Goal: Task Accomplishment & Management: Manage account settings

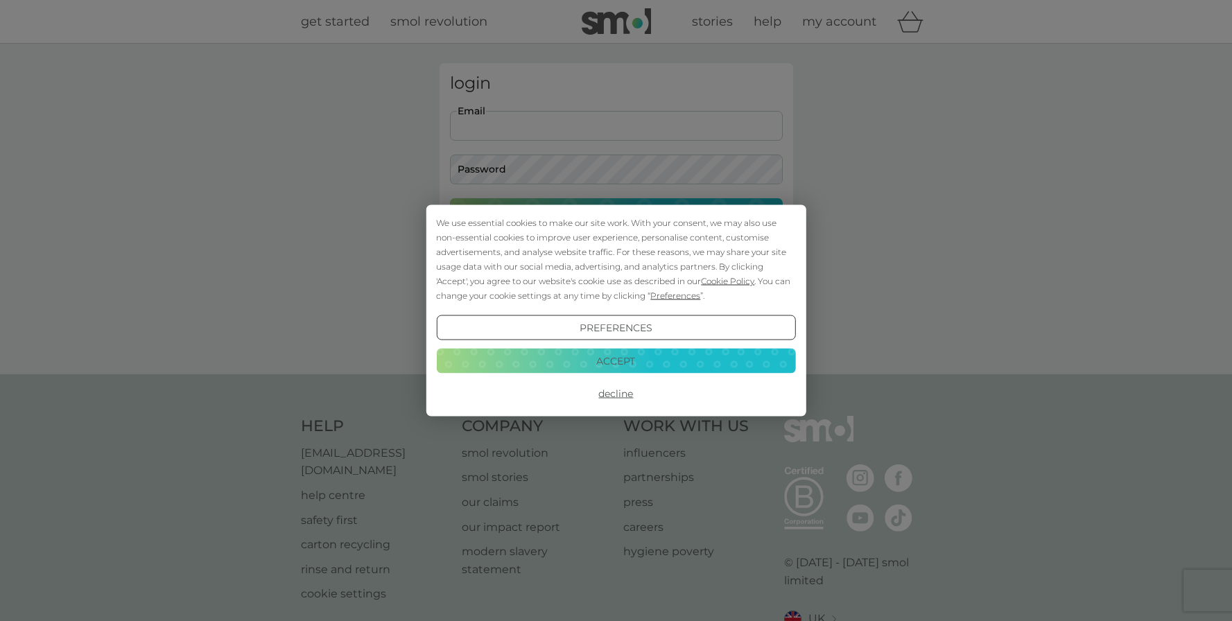
type input "[EMAIL_ADDRESS][PERSON_NAME][DOMAIN_NAME]"
click at [616, 218] on button "Login" at bounding box center [616, 218] width 333 height 40
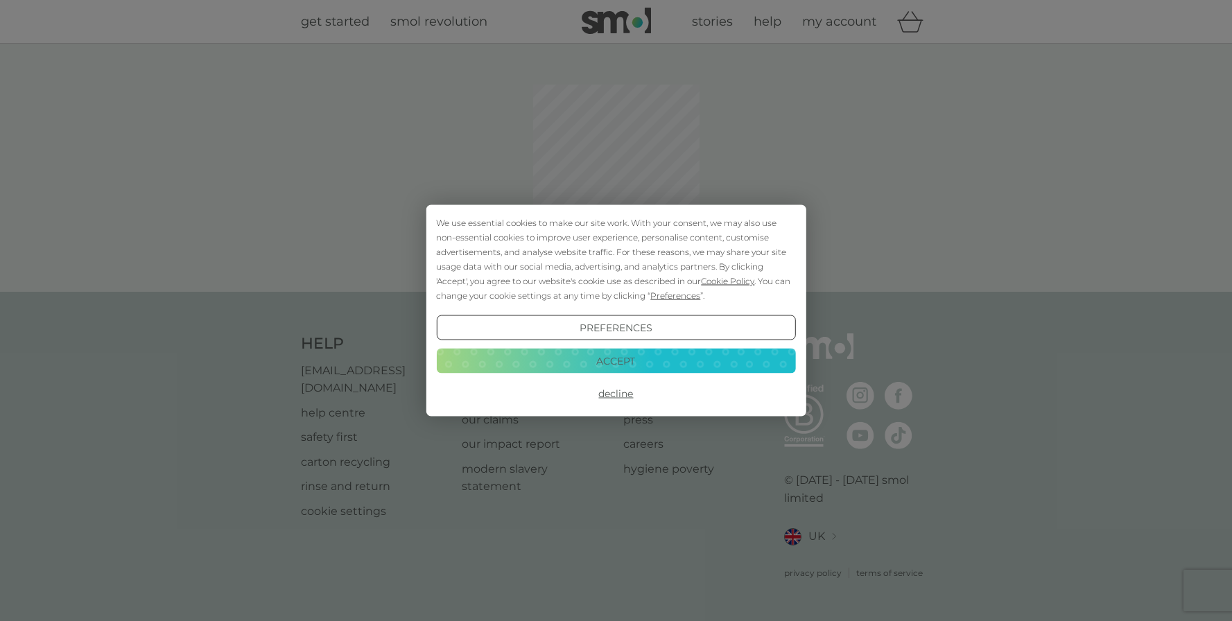
click at [652, 365] on button "Accept" at bounding box center [615, 360] width 359 height 25
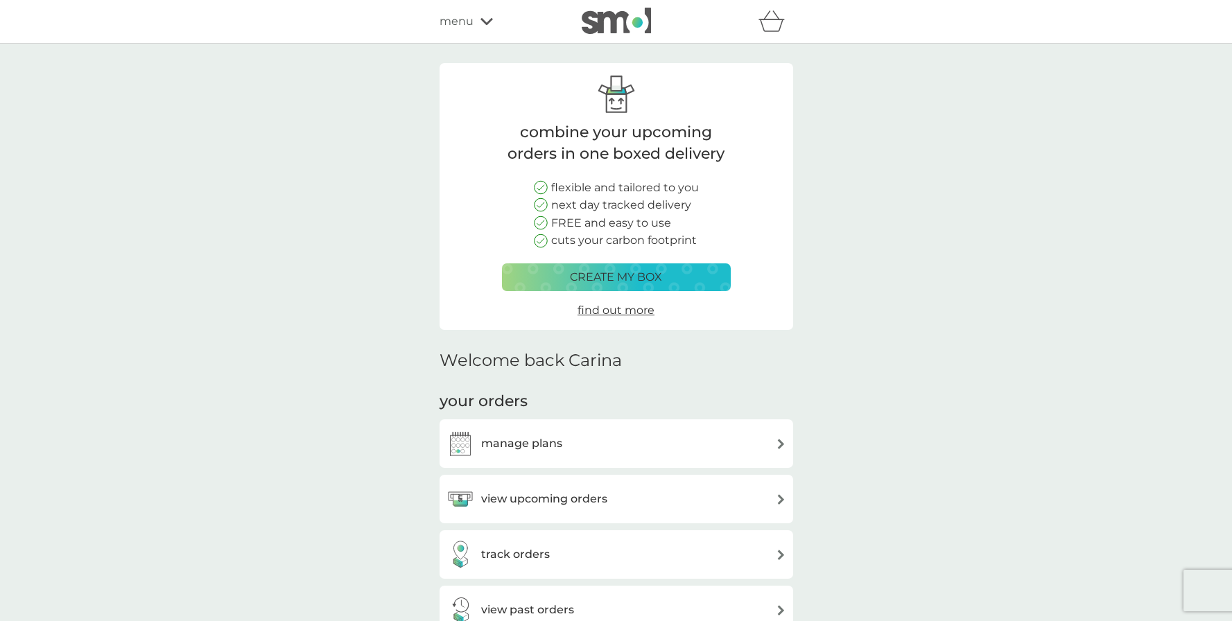
scroll to position [89, 0]
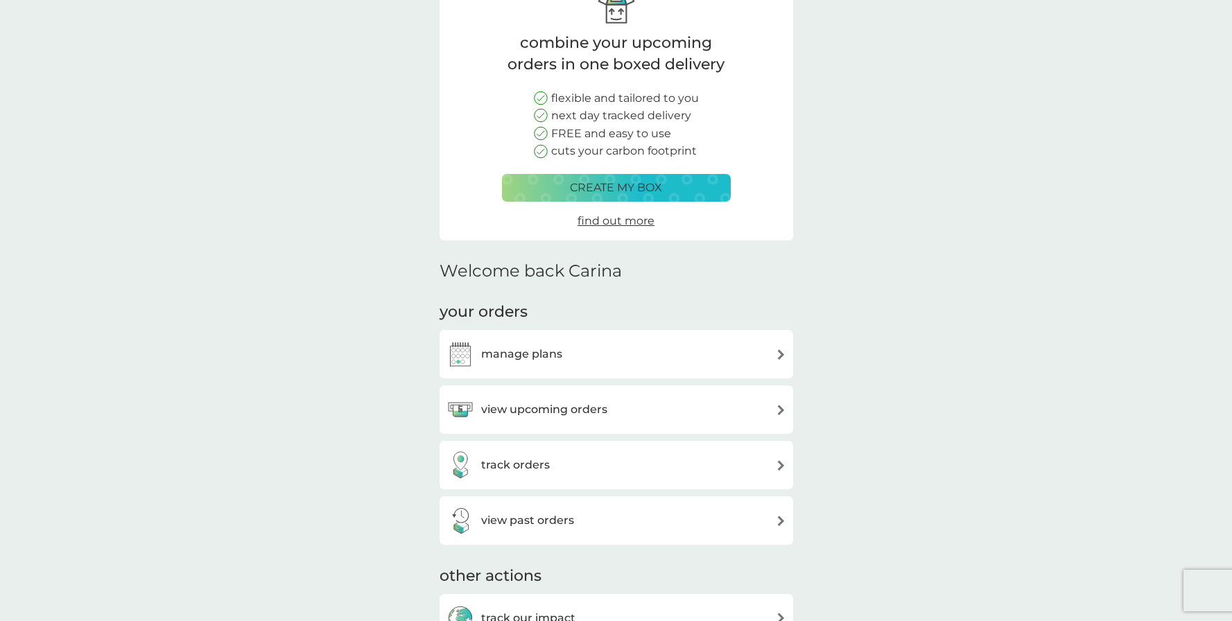
click at [629, 340] on div "manage plans" at bounding box center [616, 354] width 340 height 28
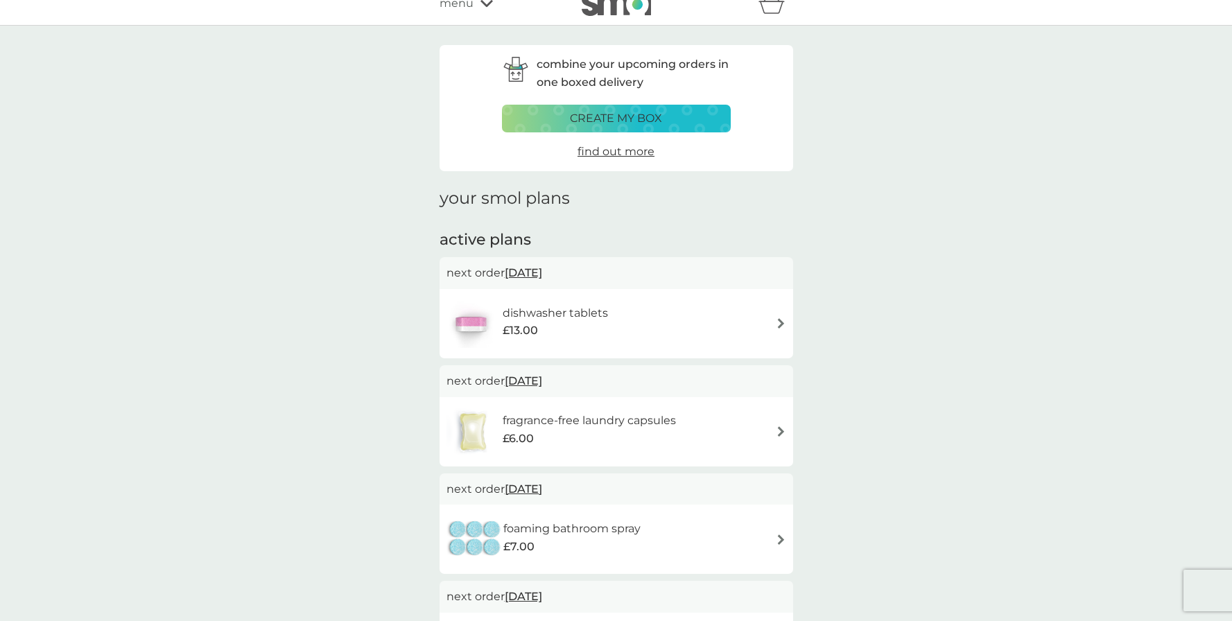
scroll to position [52, 0]
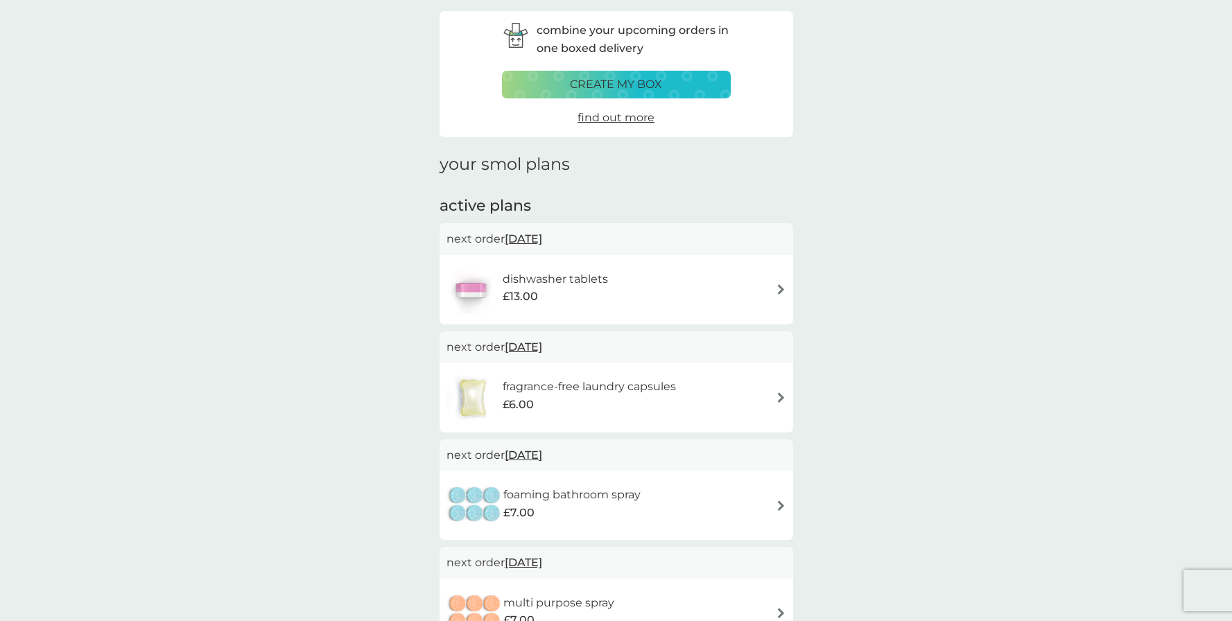
click at [697, 279] on div "dishwasher tablets £13.00" at bounding box center [616, 289] width 340 height 49
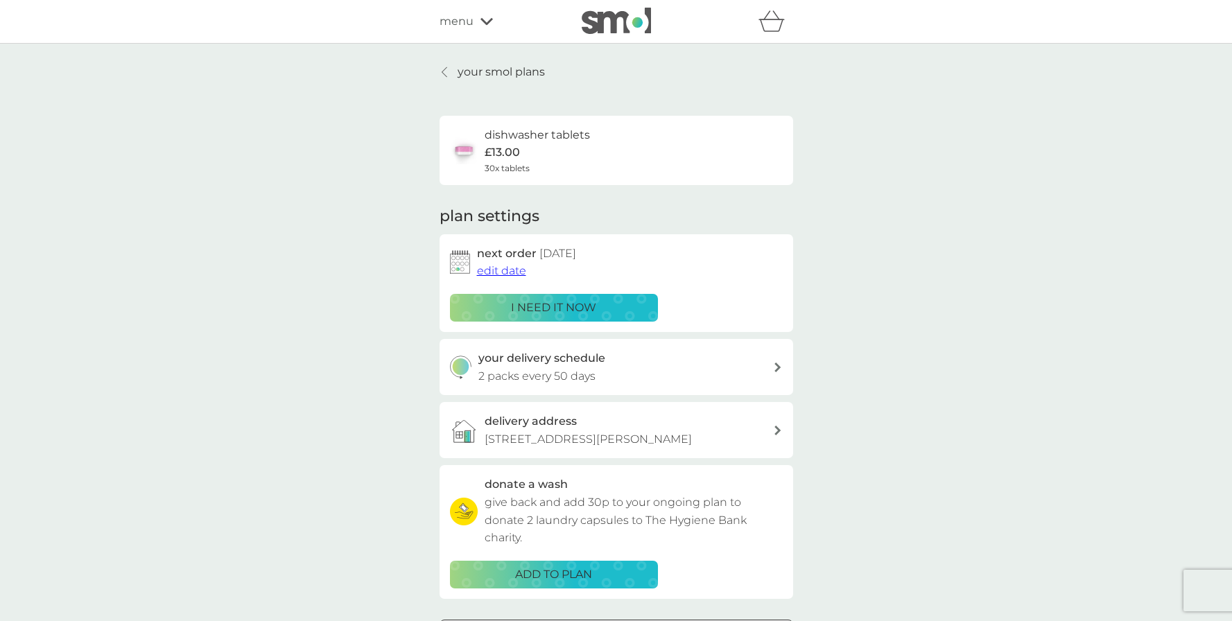
click at [512, 270] on span "edit date" at bounding box center [501, 270] width 49 height 13
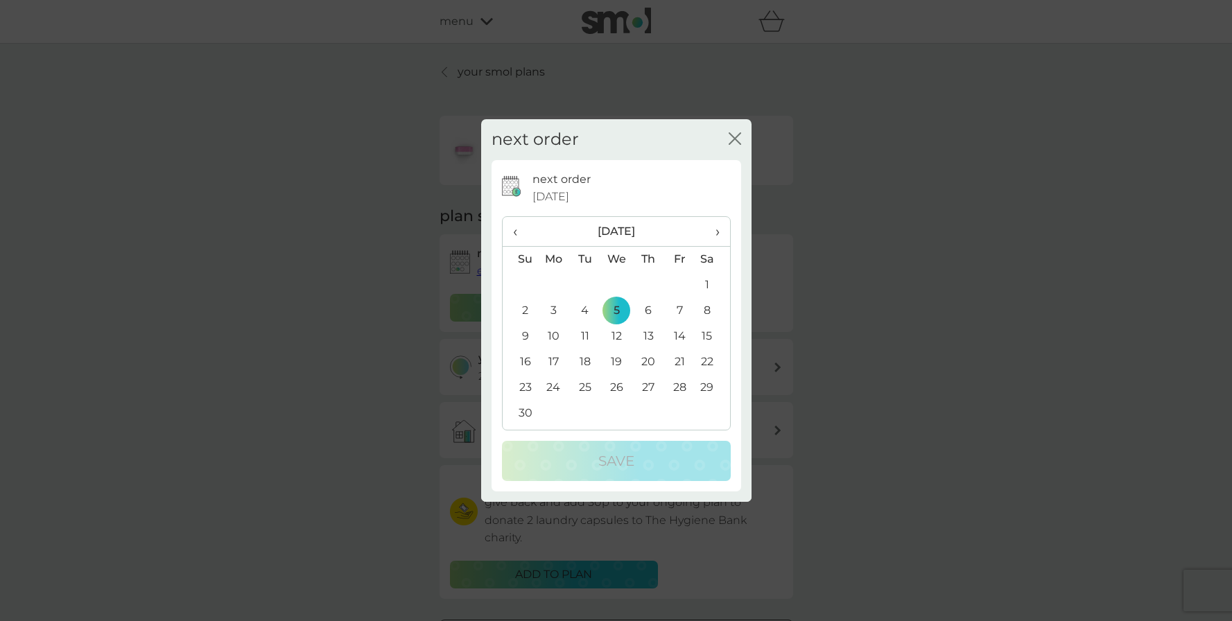
click at [519, 409] on td "30" at bounding box center [520, 414] width 35 height 26
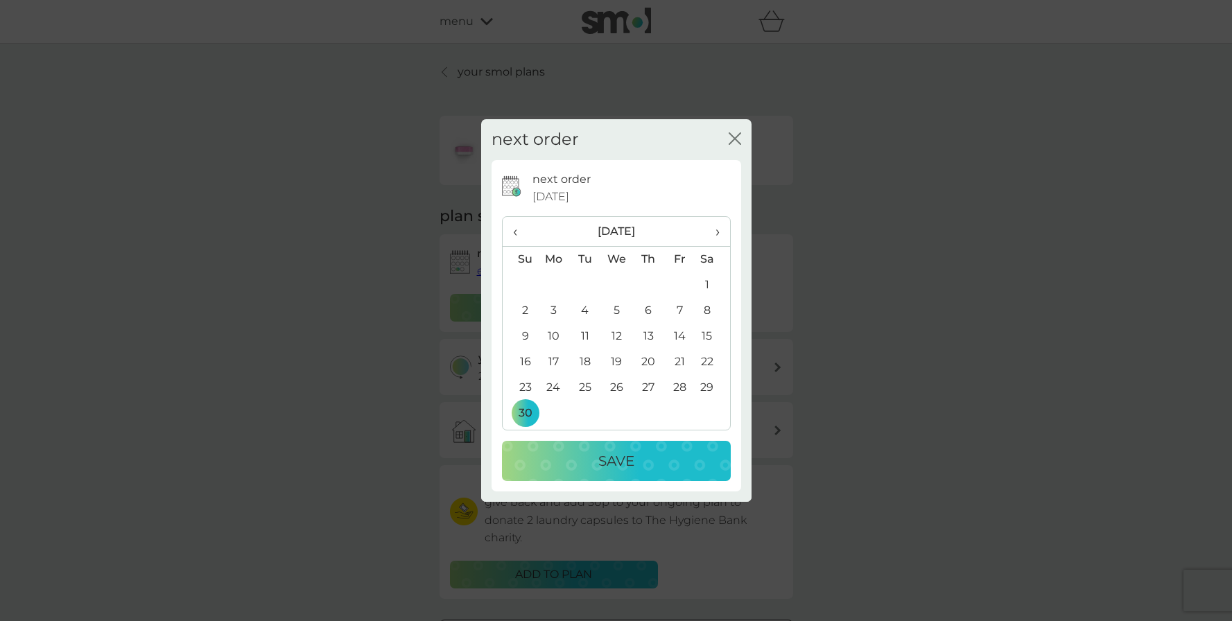
click at [613, 460] on p "Save" at bounding box center [616, 461] width 36 height 22
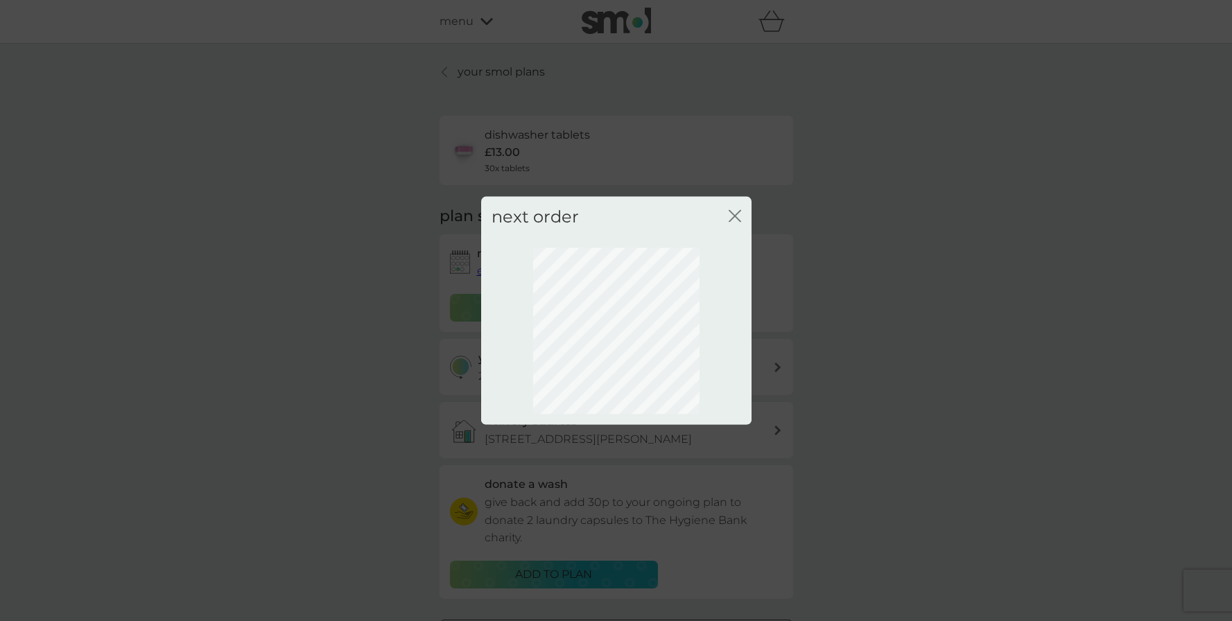
click at [734, 212] on icon "close" at bounding box center [735, 216] width 12 height 12
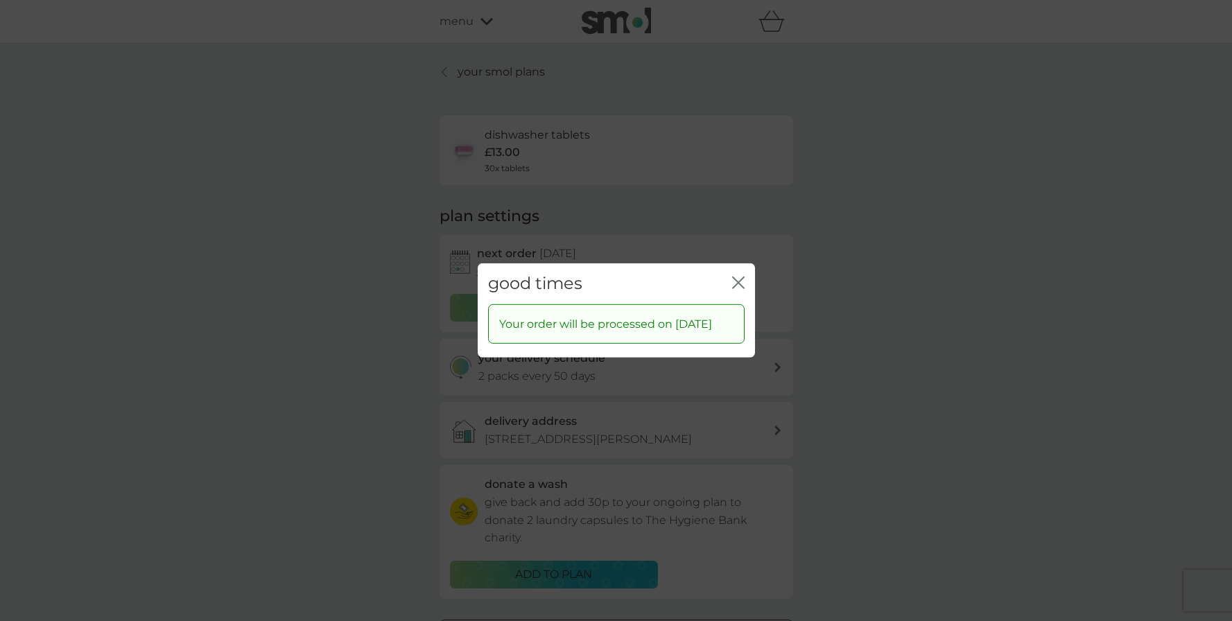
click at [740, 277] on icon "close" at bounding box center [738, 283] width 12 height 12
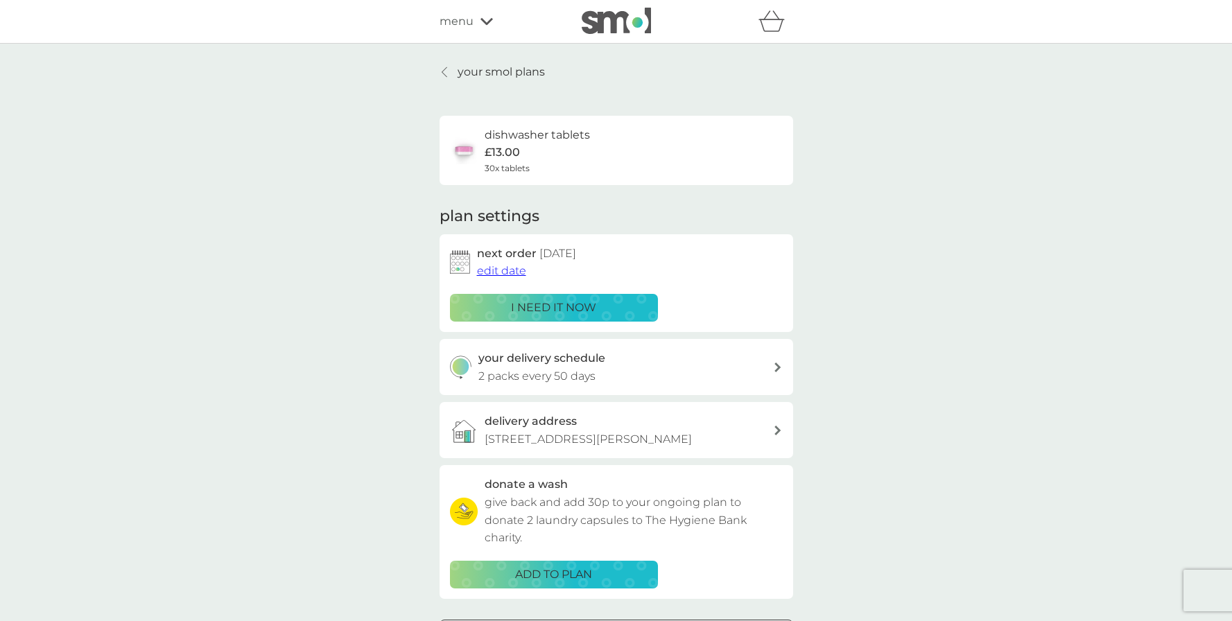
click at [435, 62] on div "your smol plans dishwasher tablets £13.00 30x tablets plan settings next order …" at bounding box center [616, 374] width 1232 height 661
click at [448, 68] on div at bounding box center [445, 72] width 10 height 11
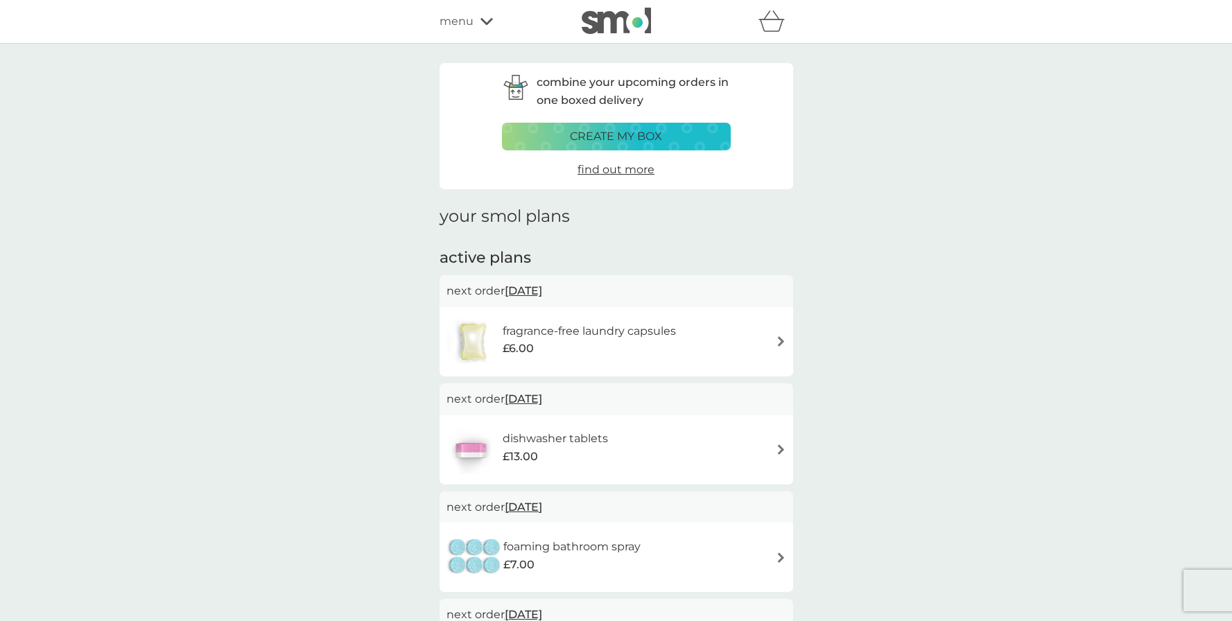
click at [683, 333] on div "fragrance-free laundry capsules £6.00" at bounding box center [596, 341] width 187 height 39
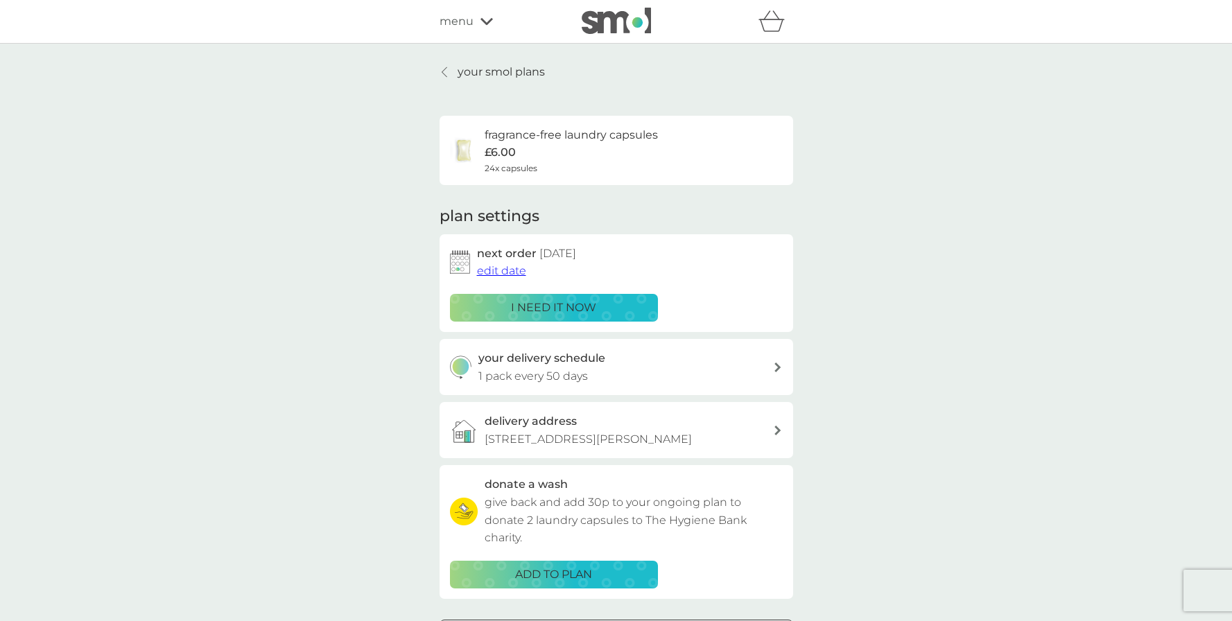
drag, startPoint x: 494, startPoint y: 278, endPoint x: 496, endPoint y: 270, distance: 7.9
click at [494, 278] on div "next order [DATE] edit date i need it now" at bounding box center [616, 283] width 333 height 77
click at [496, 268] on span "edit date" at bounding box center [501, 270] width 49 height 13
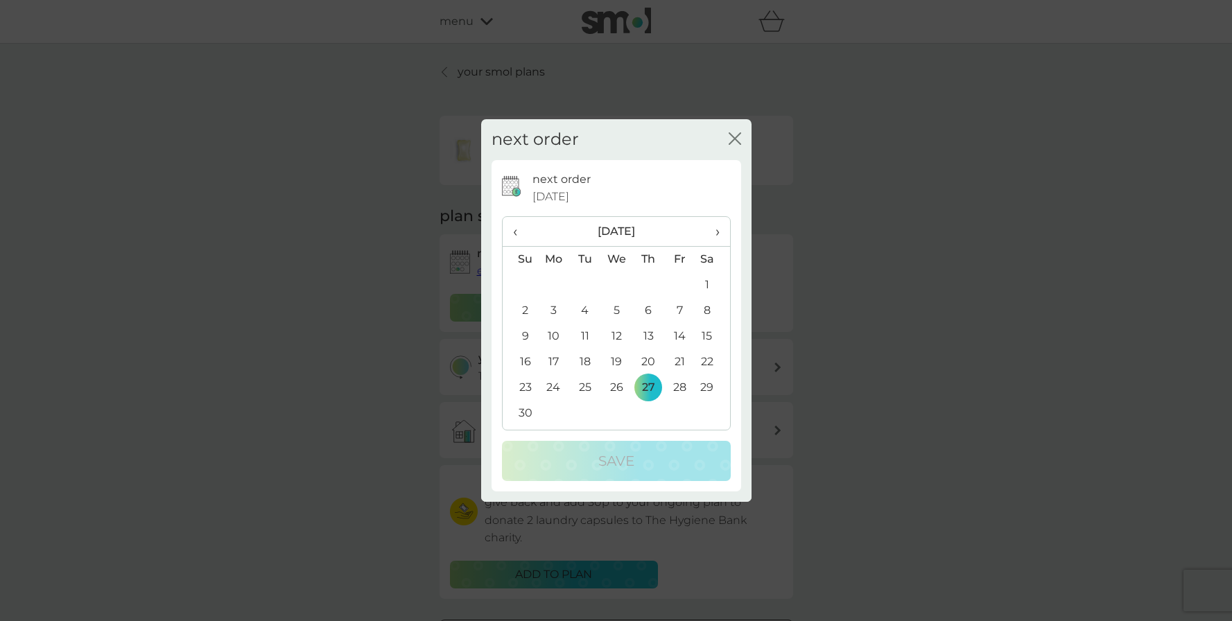
click at [718, 222] on span "›" at bounding box center [712, 231] width 14 height 29
click at [652, 333] on td "18" at bounding box center [647, 337] width 31 height 26
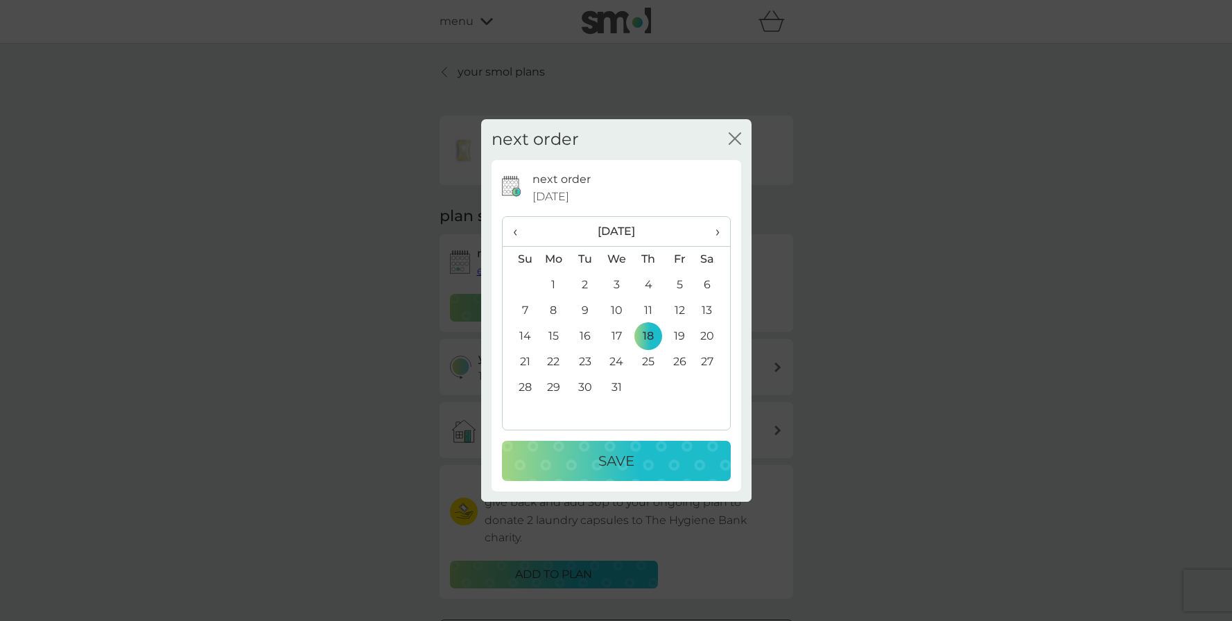
click at [613, 337] on td "17" at bounding box center [616, 337] width 32 height 26
click at [623, 459] on p "Save" at bounding box center [616, 461] width 36 height 22
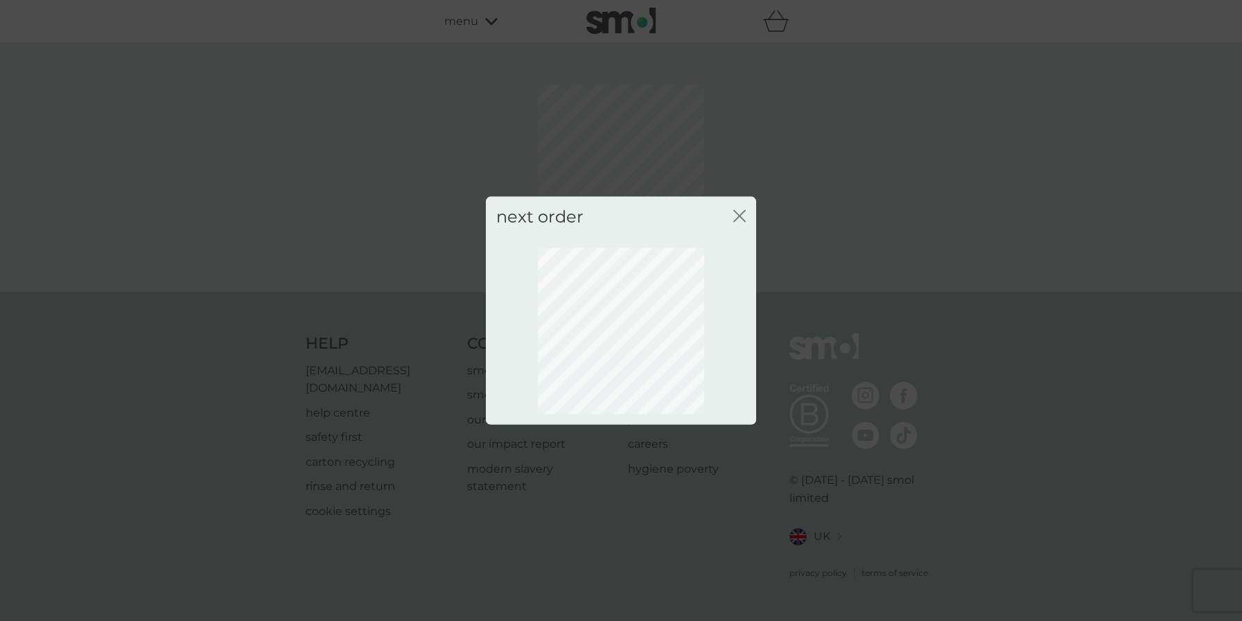
click at [733, 214] on div "next order close" at bounding box center [621, 217] width 270 height 41
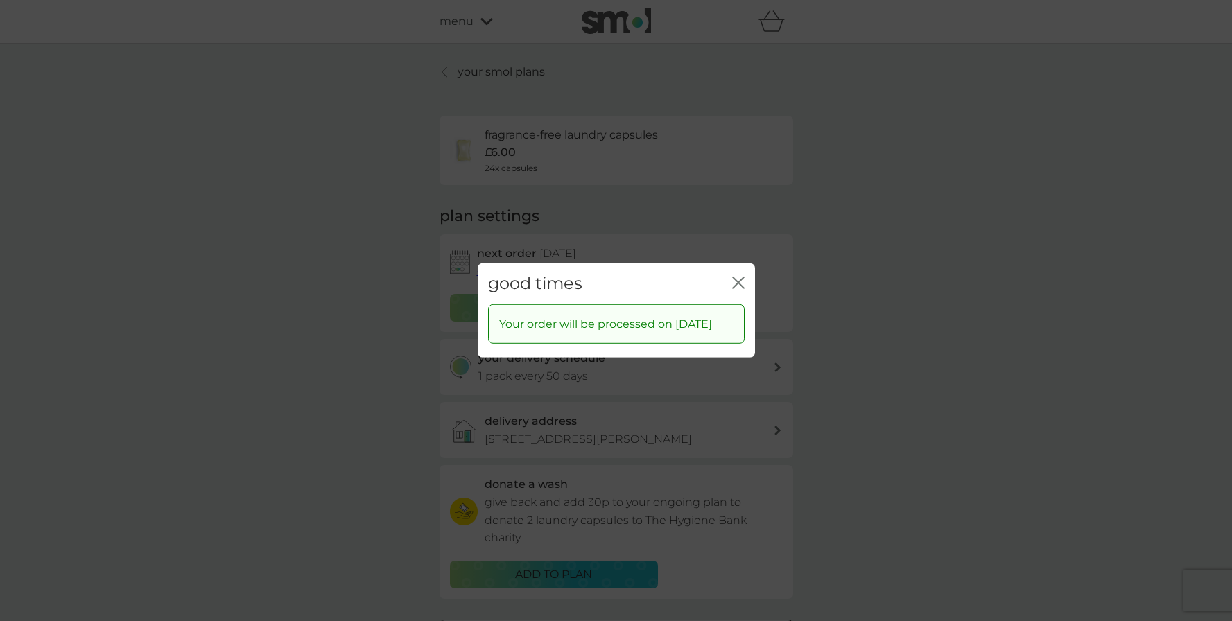
click at [746, 274] on div "good times close" at bounding box center [616, 283] width 277 height 41
click at [731, 275] on div "good times close" at bounding box center [616, 283] width 277 height 41
click at [733, 277] on icon "close" at bounding box center [738, 283] width 12 height 12
